Goal: Task Accomplishment & Management: Manage account settings

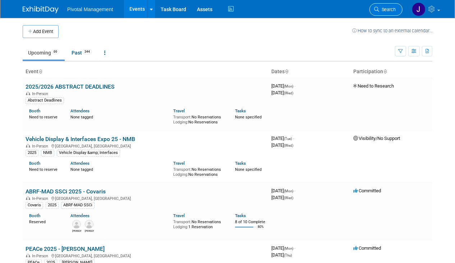
click at [390, 10] on span "Search" at bounding box center [387, 9] width 17 height 5
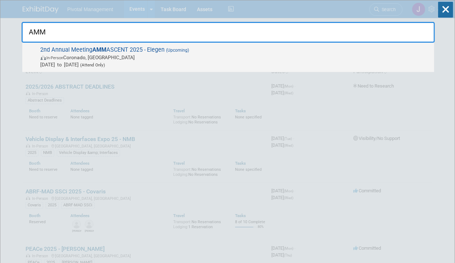
type input "AMM"
click at [144, 49] on span "2nd Annual Meeting AMM ASCENT 2025 - Elegen (Upcoming) In-Person Coronado, CA S…" at bounding box center [234, 57] width 392 height 22
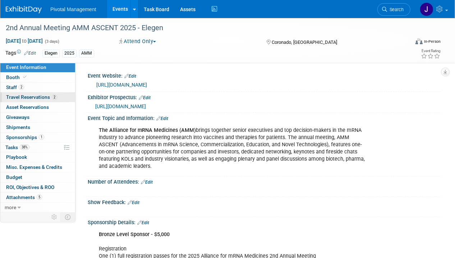
click at [24, 98] on span "Travel Reservations 2" at bounding box center [31, 97] width 51 height 6
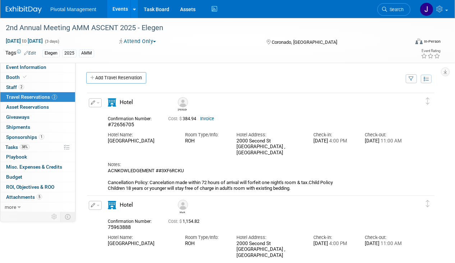
click at [124, 13] on link "Events" at bounding box center [120, 9] width 26 height 18
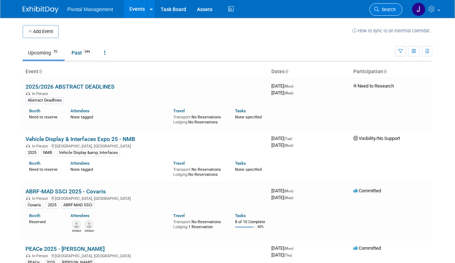
click at [392, 5] on link "Search" at bounding box center [385, 9] width 33 height 13
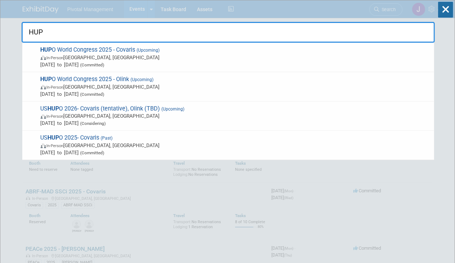
type input "HUPO"
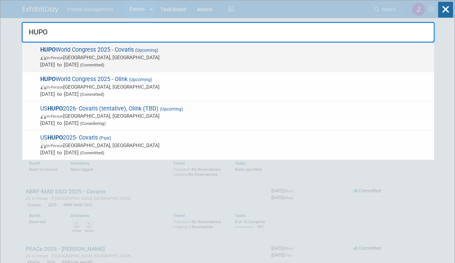
click at [145, 58] on span "In-Person Toronto, Canada" at bounding box center [236, 57] width 390 height 7
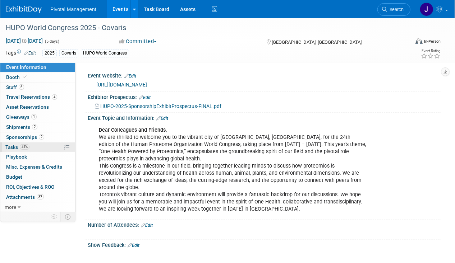
click at [42, 143] on link "41% Tasks 41%" at bounding box center [37, 148] width 75 height 10
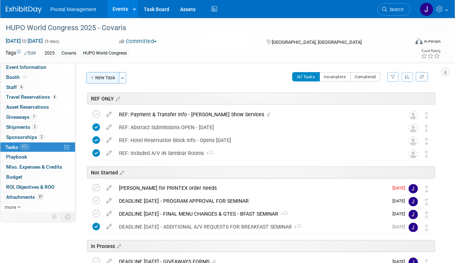
click at [94, 76] on icon "button" at bounding box center [92, 78] width 5 height 5
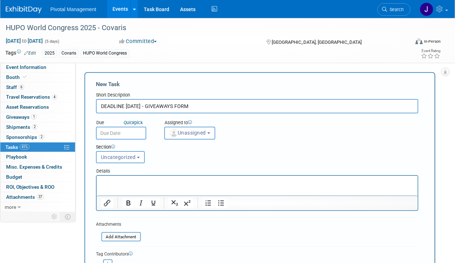
type input "DEADLINE SEPT 15 - GIVEAWAYS FORM"
click at [129, 132] on input "text" at bounding box center [121, 133] width 50 height 13
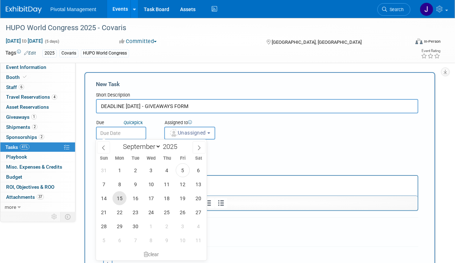
click at [124, 197] on span "15" at bounding box center [119, 199] width 14 height 14
type input "Sep 15, 2025"
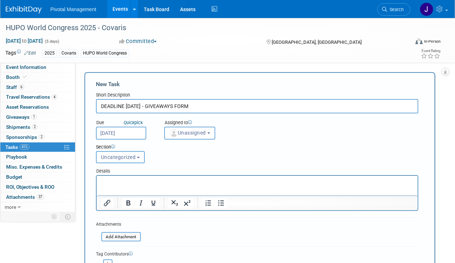
click at [116, 161] on button "Uncategorized" at bounding box center [120, 157] width 49 height 12
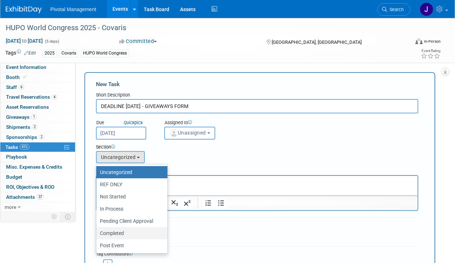
click at [111, 231] on label "Completed" at bounding box center [130, 233] width 60 height 9
click at [97, 231] on input "Completed" at bounding box center [95, 233] width 5 height 5
select select "11273011"
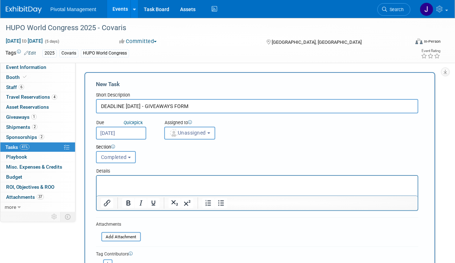
click at [130, 184] on p "Rich Text Area. Press ALT-0 for help." at bounding box center [257, 182] width 313 height 7
click at [130, 183] on p "cONFIMED TO hupo VIA EMAIL -" at bounding box center [257, 182] width 313 height 7
click at [140, 179] on p "cONFIMED TO hupo VIA EMAIL -" at bounding box center [257, 182] width 313 height 7
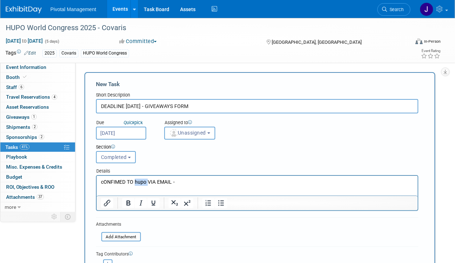
click at [140, 179] on p "cONFIMED TO hupo VIA EMAIL -" at bounding box center [257, 182] width 313 height 7
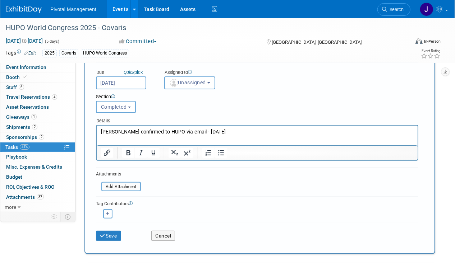
scroll to position [51, 0]
click at [127, 187] on input "file" at bounding box center [98, 187] width 86 height 8
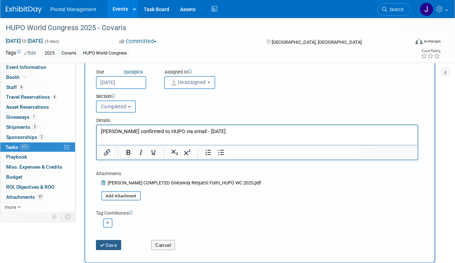
click at [112, 241] on button "Save" at bounding box center [108, 245] width 25 height 10
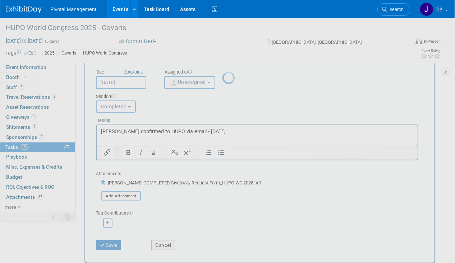
scroll to position [0, 0]
